Goal: Transaction & Acquisition: Purchase product/service

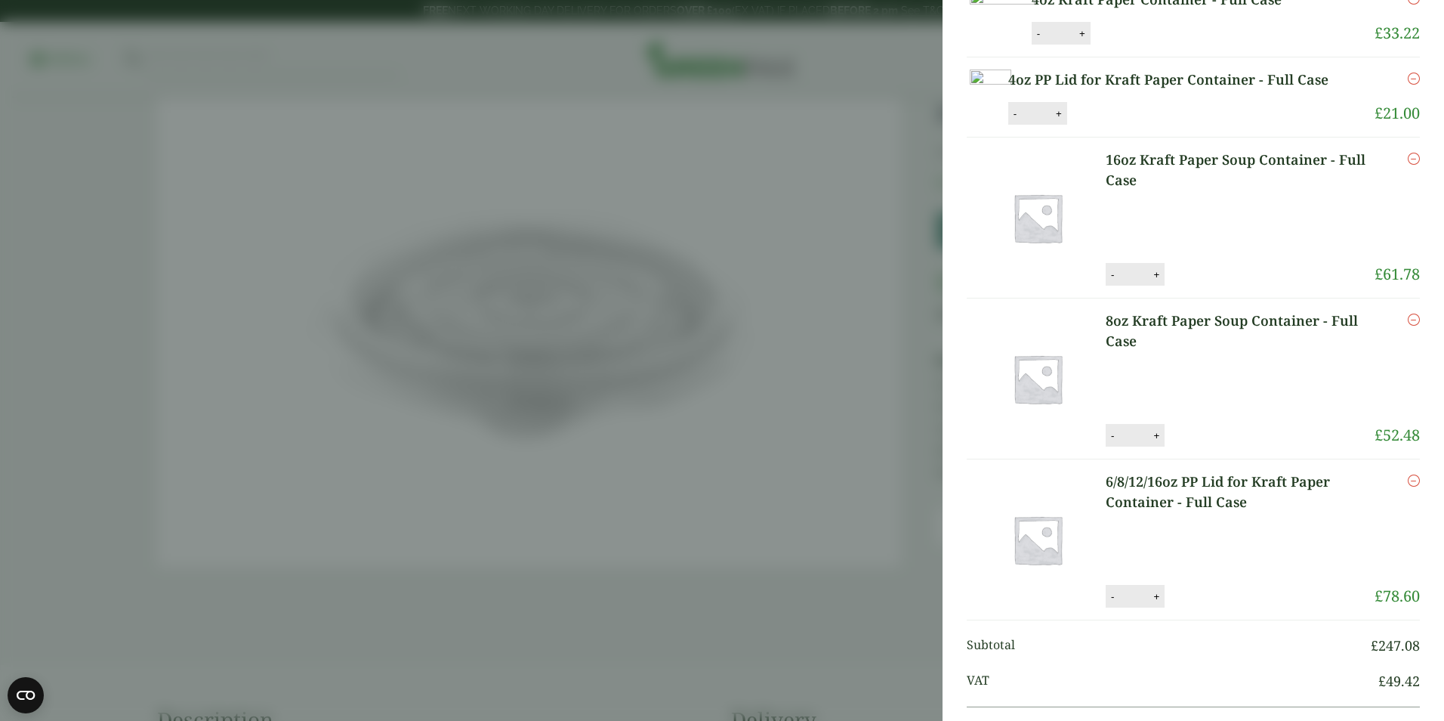
scroll to position [378, 0]
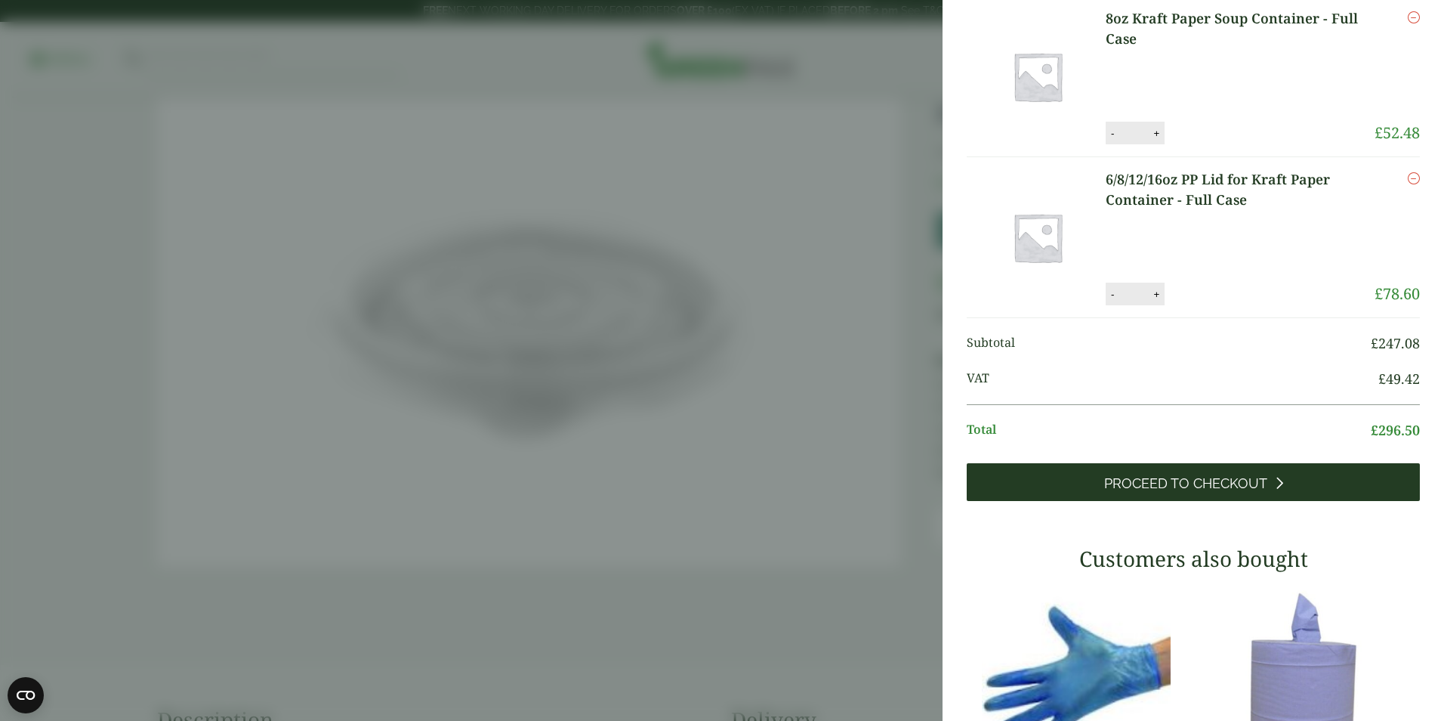
click at [1196, 492] on span "Proceed to Checkout" at bounding box center [1185, 483] width 163 height 17
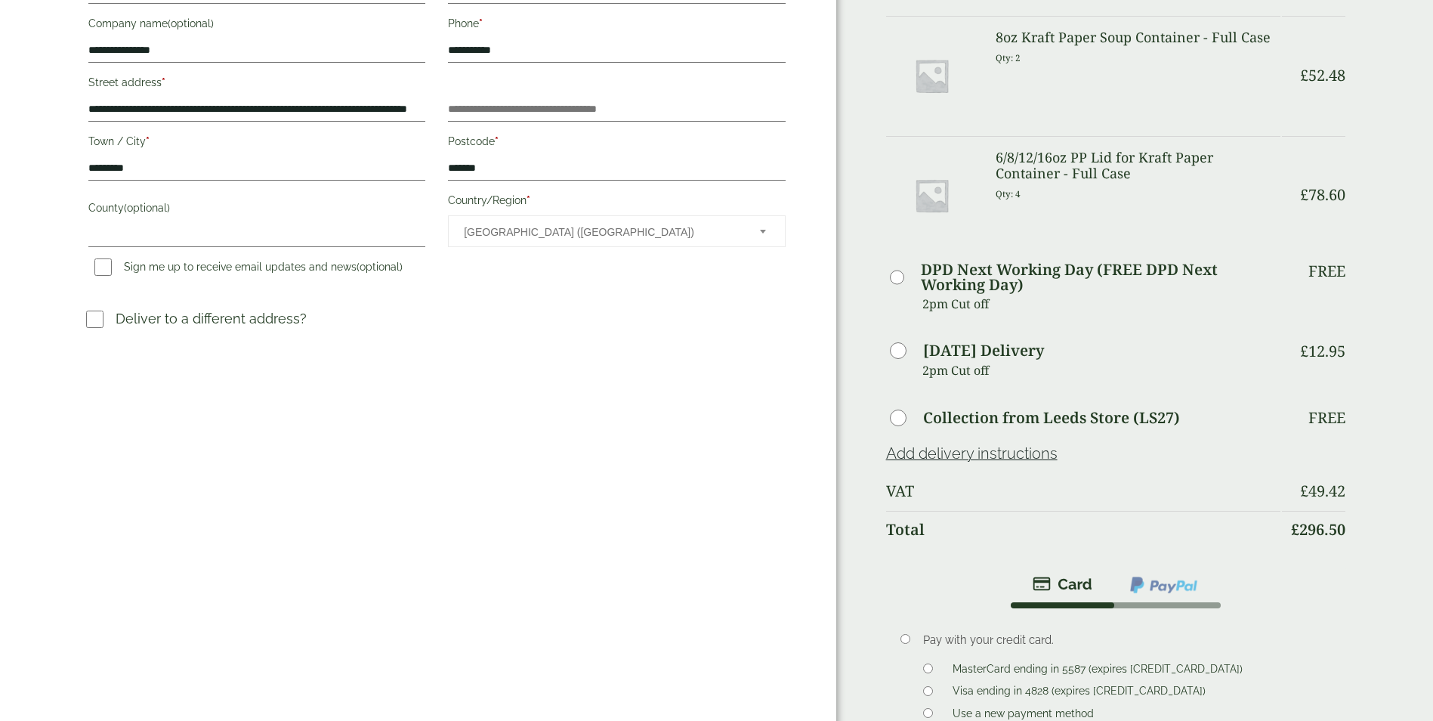
scroll to position [680, 0]
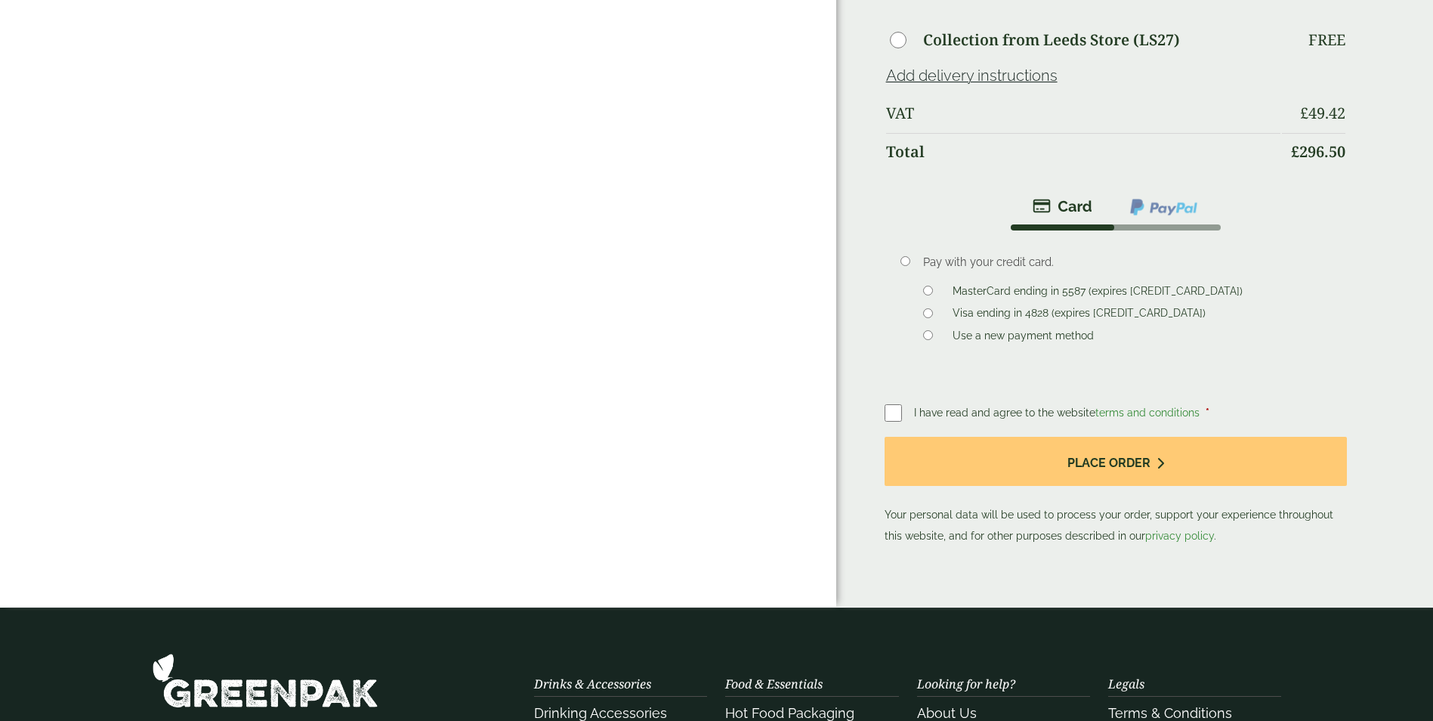
click at [955, 335] on label "Use a new payment method" at bounding box center [1022, 337] width 153 height 17
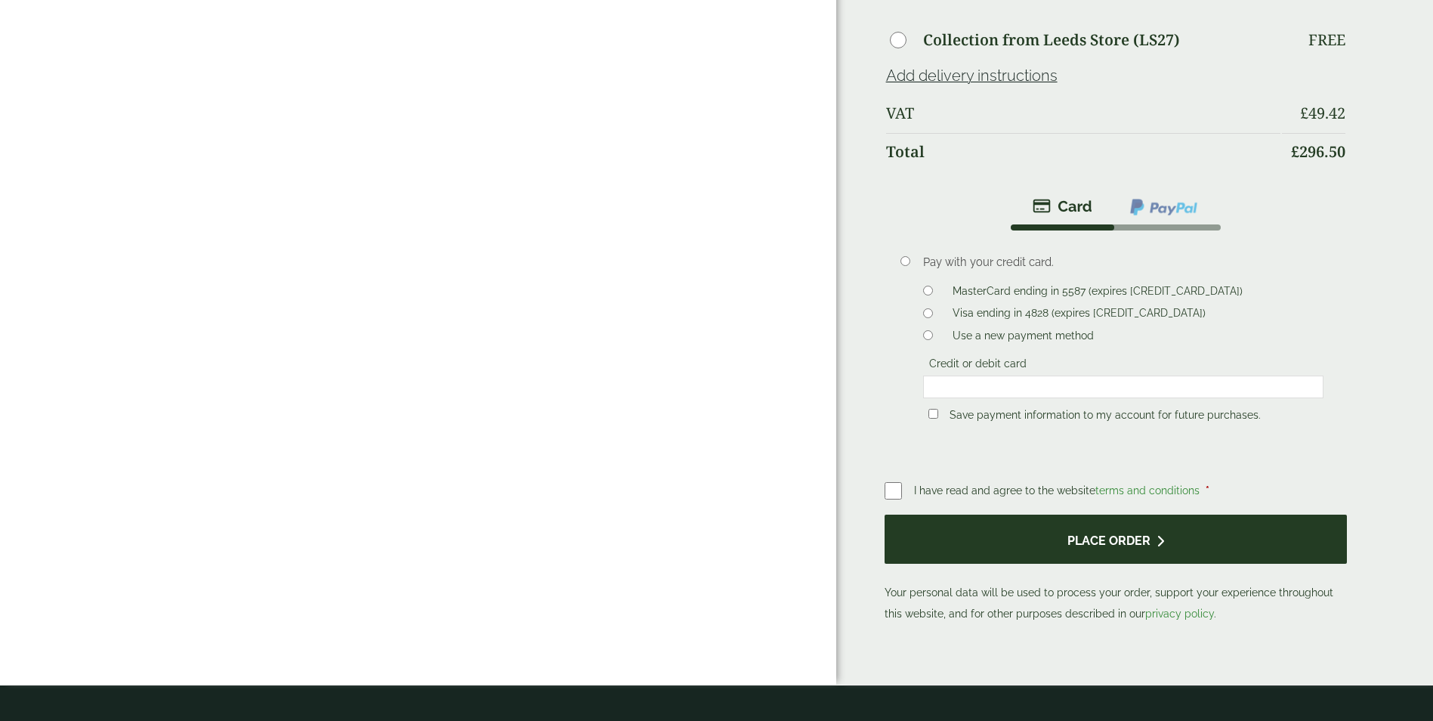
click at [1113, 542] on button "Place order" at bounding box center [1115, 538] width 463 height 49
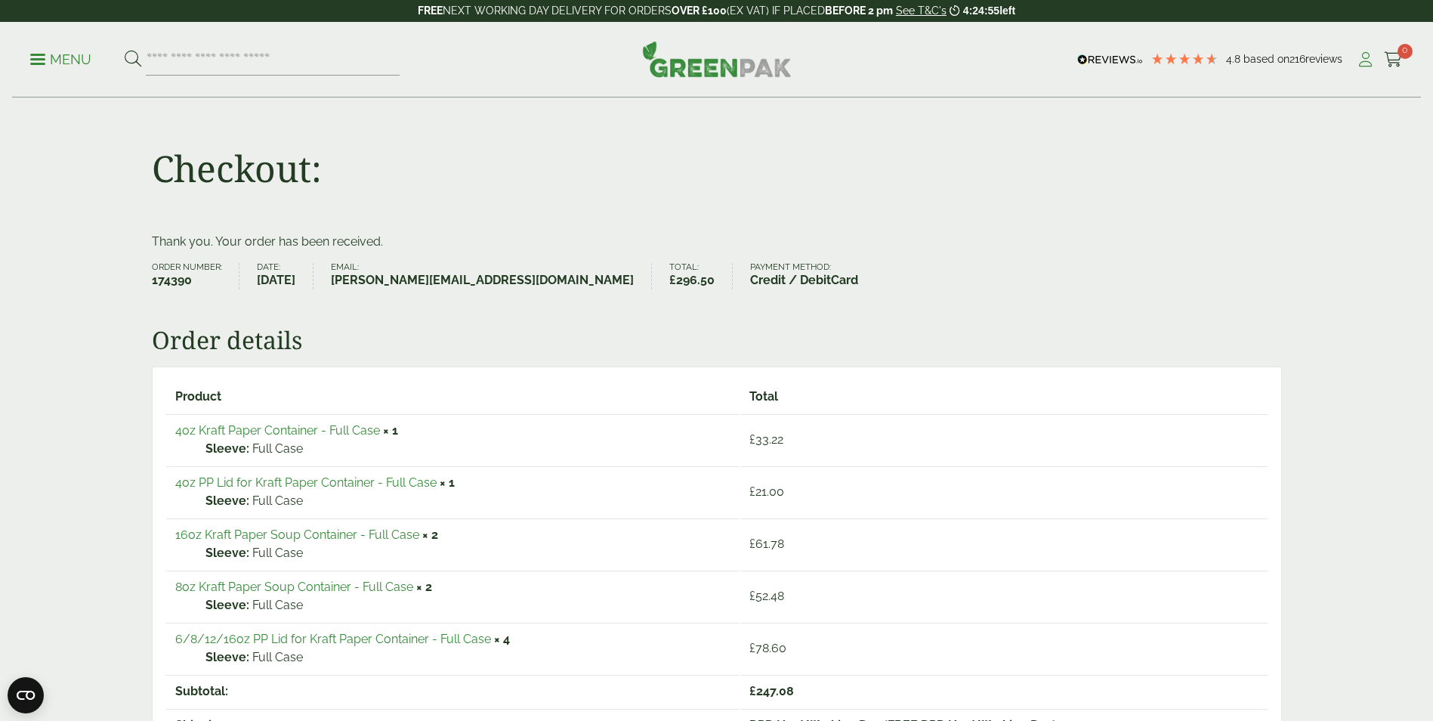
click at [1359, 60] on icon at bounding box center [1365, 59] width 19 height 15
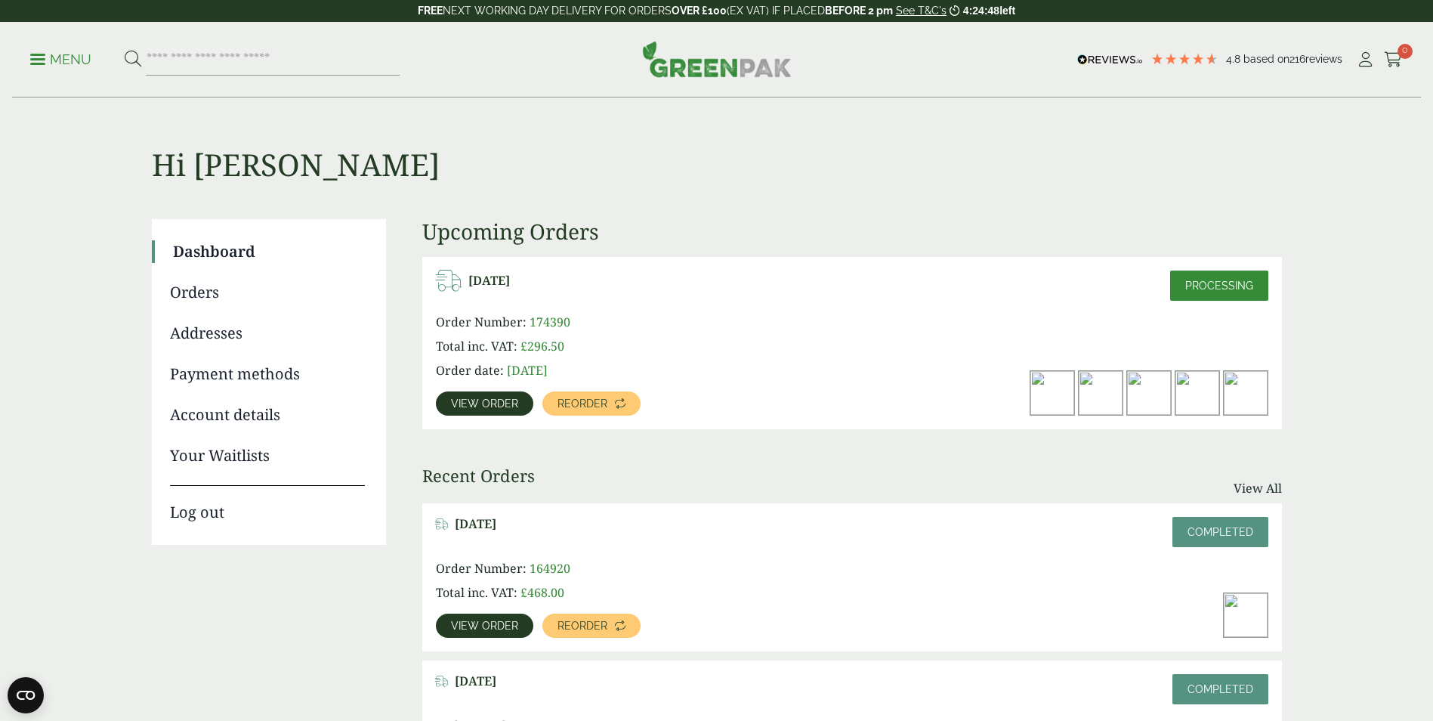
click at [226, 411] on link "Account details" at bounding box center [267, 414] width 195 height 23
